Goal: Find specific page/section: Find specific page/section

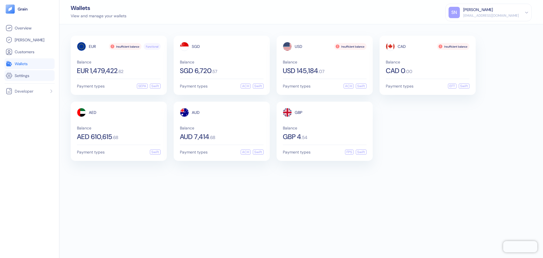
click at [32, 78] on link "Settings" at bounding box center [30, 75] width 48 height 7
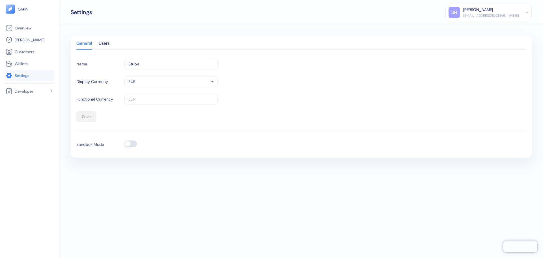
click at [133, 146] on button "button" at bounding box center [130, 143] width 12 height 7
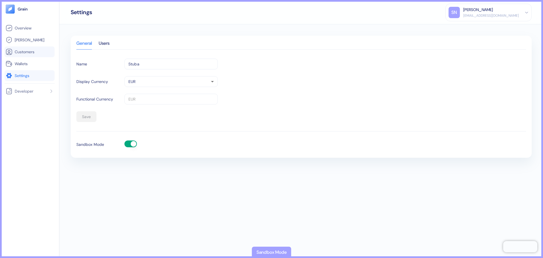
click at [21, 51] on span "Customers" at bounding box center [25, 52] width 20 height 6
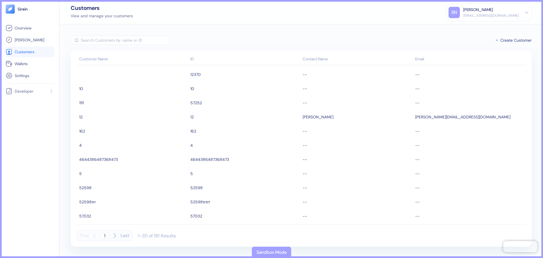
click at [83, 35] on div "​ Create Customer Customer Name ID Contact Name Email 12370 -- -- 10 10 -- -- 1…" at bounding box center [300, 140] width 483 height 233
click at [85, 38] on input "text" at bounding box center [125, 40] width 89 height 9
paste input "52598"
type input "52598"
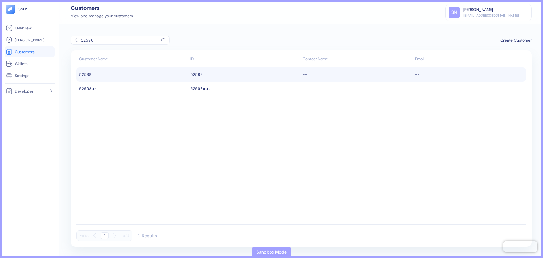
click at [211, 74] on td "52598" at bounding box center [245, 74] width 113 height 14
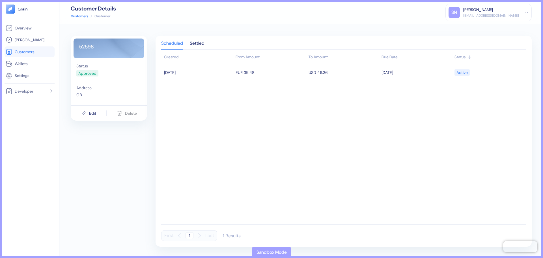
click at [207, 43] on div "Scheduled Settled" at bounding box center [343, 45] width 365 height 8
click at [203, 43] on div "Settled" at bounding box center [197, 45] width 15 height 8
click at [21, 53] on span "Customers" at bounding box center [25, 52] width 20 height 6
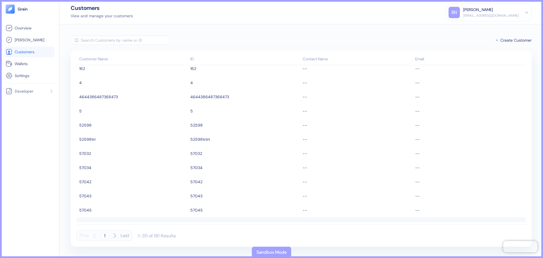
scroll to position [128, 0]
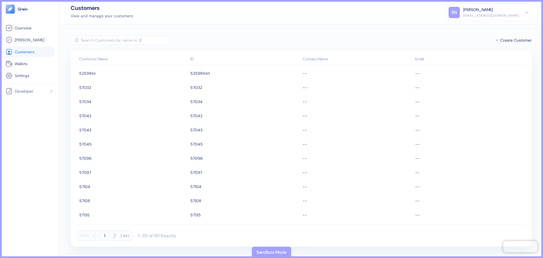
click at [93, 38] on input "text" at bounding box center [125, 40] width 89 height 9
paste input "57214"
type input "57214"
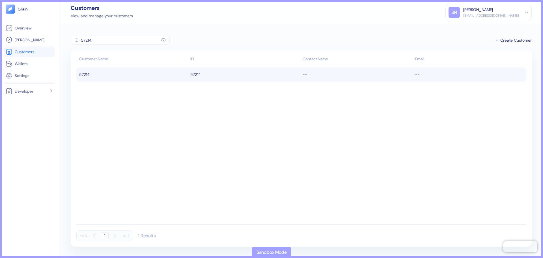
click at [107, 76] on div "57214" at bounding box center [133, 75] width 108 height 10
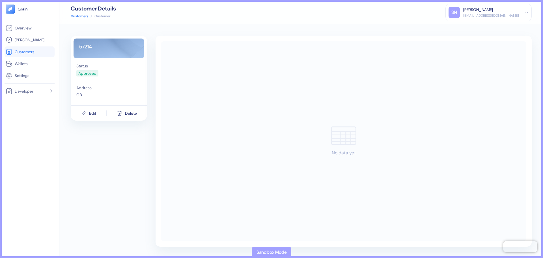
click at [32, 51] on span "Customers" at bounding box center [25, 52] width 20 height 6
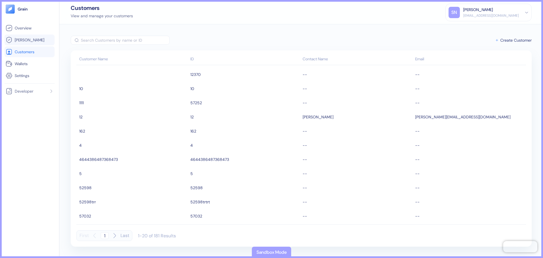
click at [31, 41] on link "[PERSON_NAME]" at bounding box center [30, 39] width 48 height 7
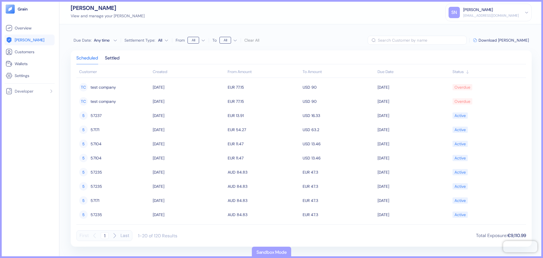
click at [92, 71] on th "Customer" at bounding box center [113, 71] width 75 height 11
click at [412, 40] on input "text" at bounding box center [422, 40] width 89 height 9
type input "57108"
